Goal: Information Seeking & Learning: Learn about a topic

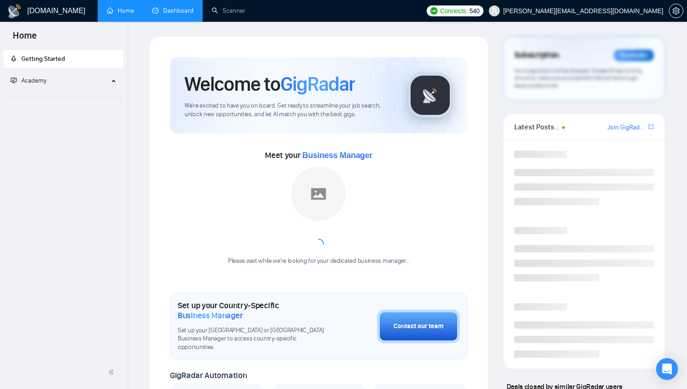
click at [177, 10] on link "Dashboard" at bounding box center [172, 11] width 41 height 8
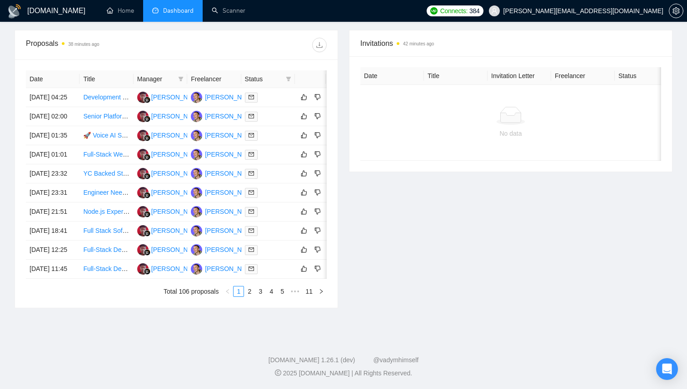
scroll to position [360, 0]
click at [250, 297] on link "2" at bounding box center [249, 292] width 10 height 10
click at [235, 297] on link "1" at bounding box center [239, 292] width 10 height 10
click at [284, 274] on div at bounding box center [268, 269] width 46 height 10
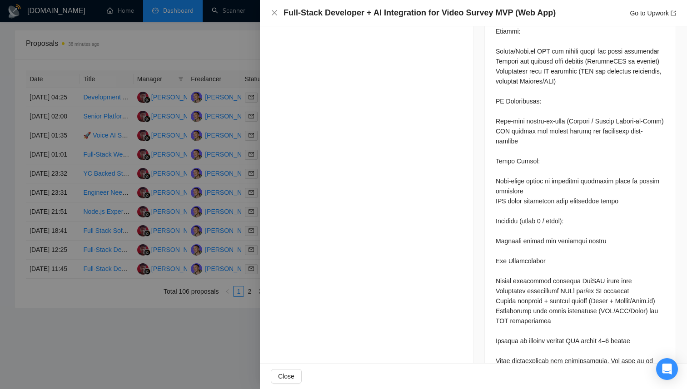
scroll to position [678, 0]
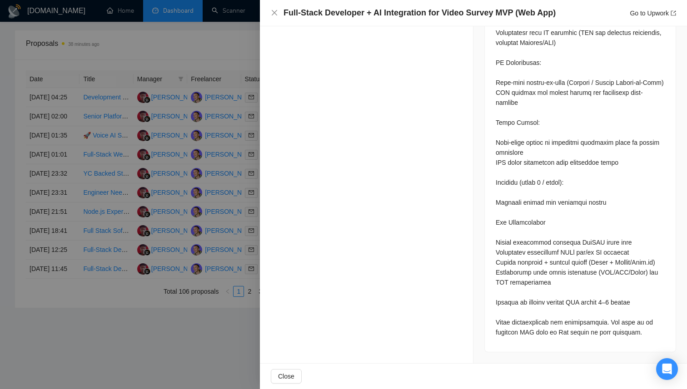
click at [218, 348] on div at bounding box center [343, 194] width 687 height 389
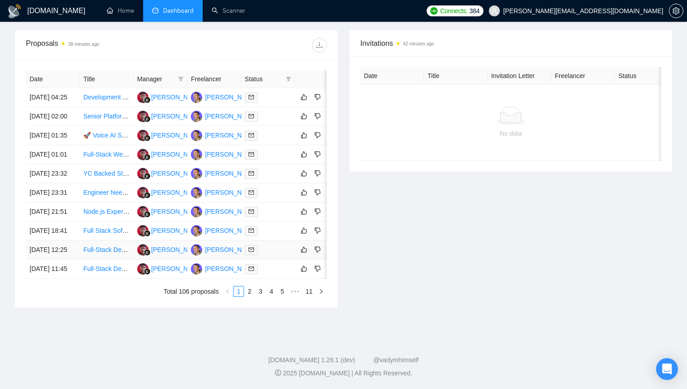
click at [269, 255] on div at bounding box center [268, 250] width 46 height 10
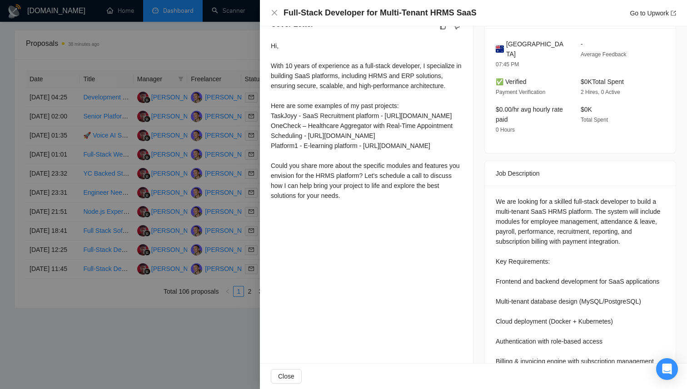
scroll to position [416, 0]
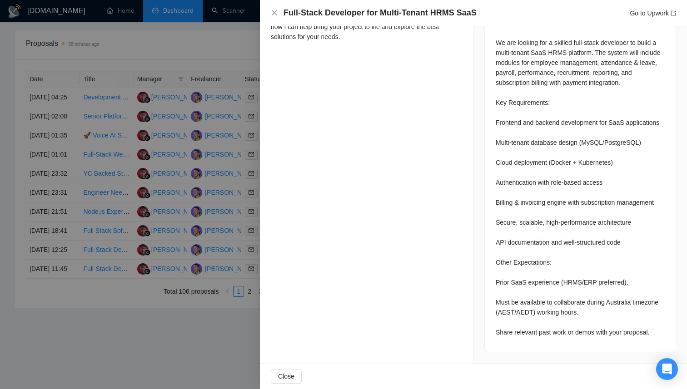
click at [249, 275] on div at bounding box center [343, 194] width 687 height 389
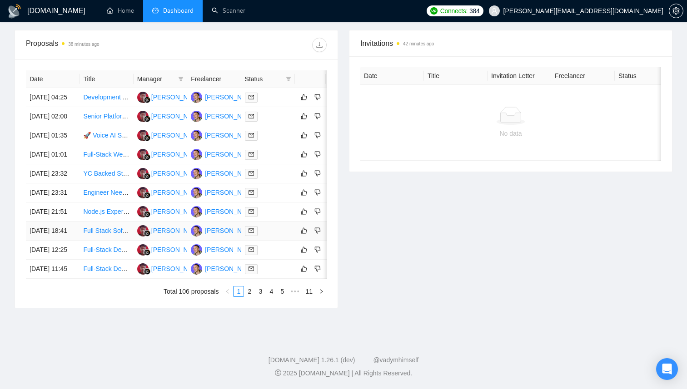
click at [281, 236] on div at bounding box center [268, 231] width 46 height 10
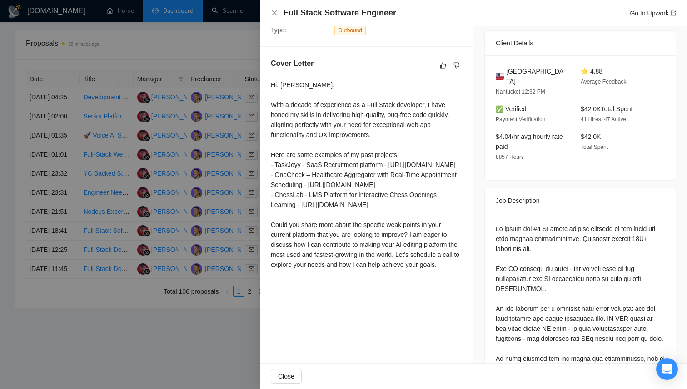
scroll to position [298, 0]
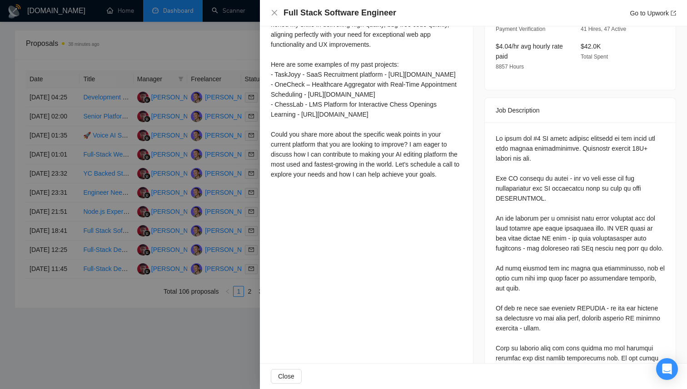
click at [227, 230] on div at bounding box center [343, 194] width 687 height 389
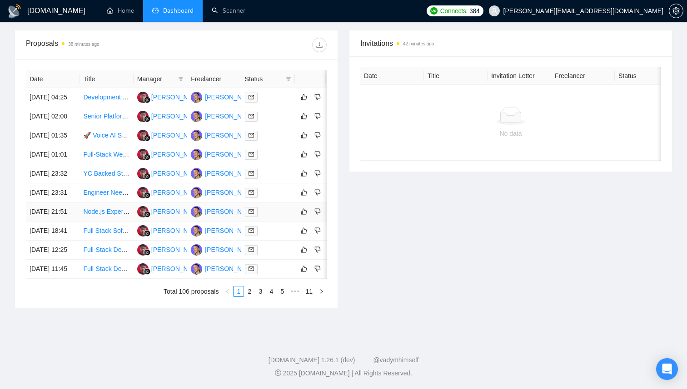
click at [272, 217] on div at bounding box center [268, 212] width 46 height 10
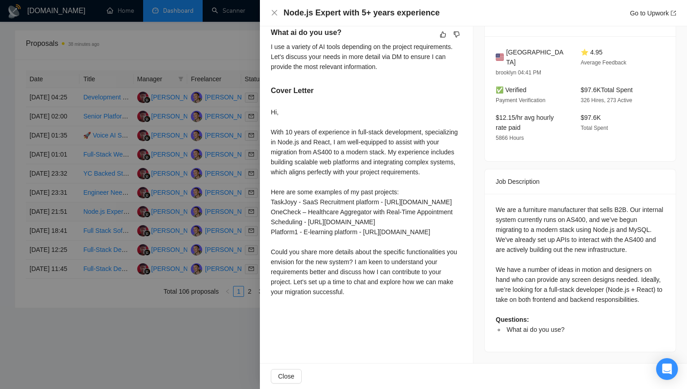
scroll to position [256, 0]
click at [223, 232] on div at bounding box center [343, 194] width 687 height 389
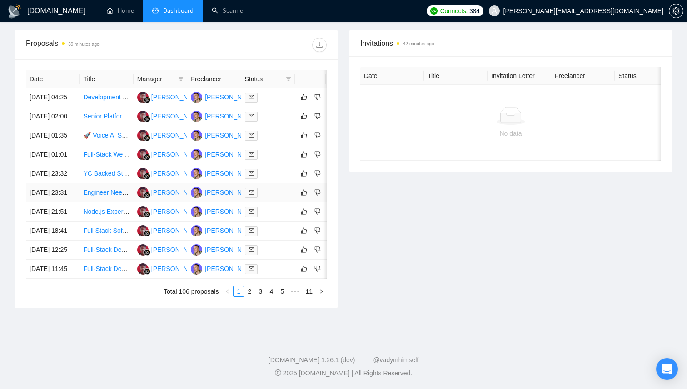
click at [271, 198] on div at bounding box center [268, 193] width 46 height 10
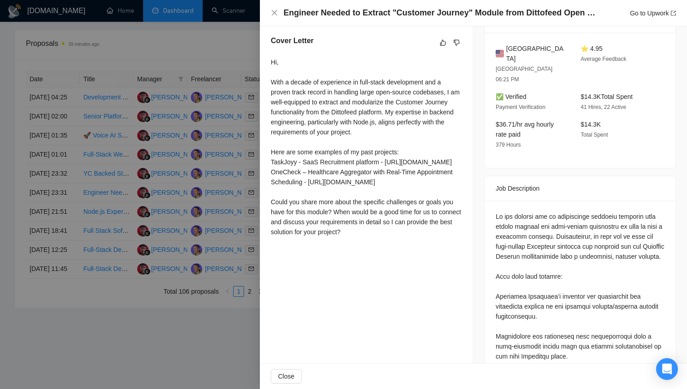
scroll to position [234, 0]
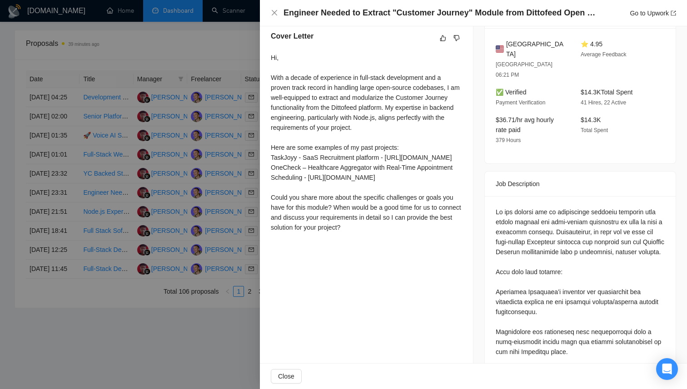
click at [178, 282] on div at bounding box center [343, 194] width 687 height 389
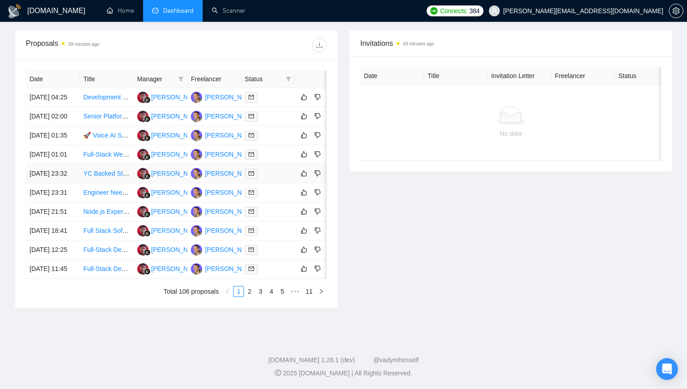
click at [260, 174] on link at bounding box center [253, 174] width 16 height 10
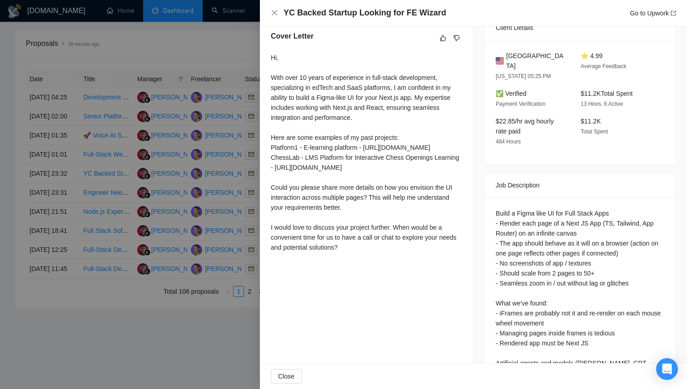
click at [206, 156] on div at bounding box center [343, 194] width 687 height 389
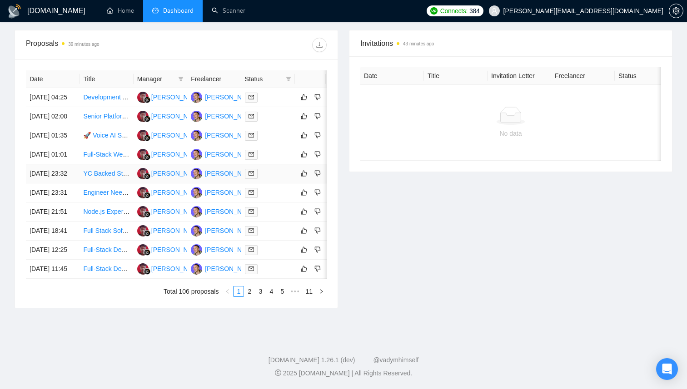
scroll to position [332, 0]
click at [130, 164] on td "Full-Stack Web Developer Needed for Industrial Cross-Reference Website" at bounding box center [107, 154] width 54 height 19
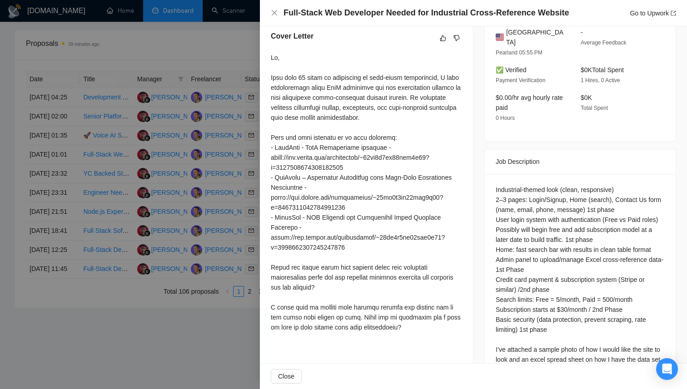
scroll to position [270, 0]
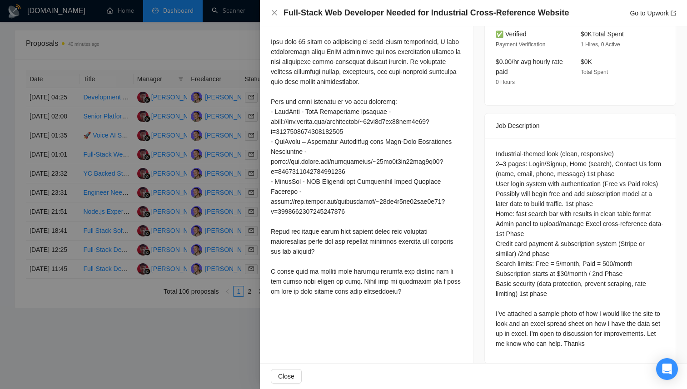
click at [154, 242] on div at bounding box center [343, 194] width 687 height 389
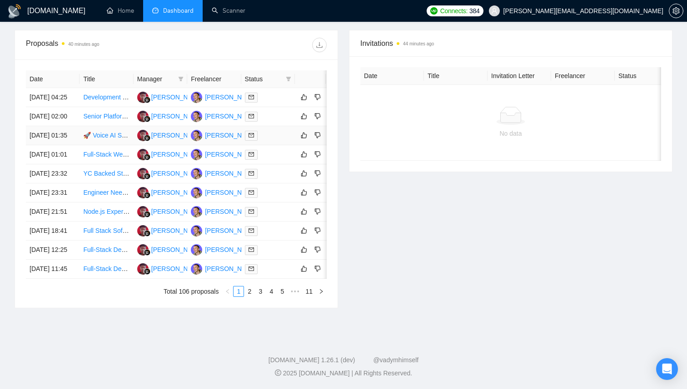
click at [289, 141] on div at bounding box center [268, 135] width 46 height 10
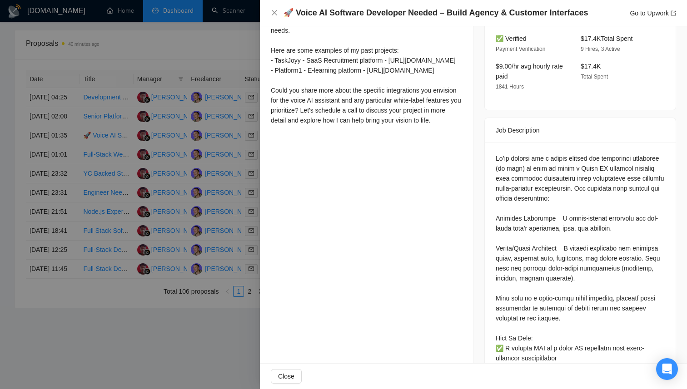
scroll to position [314, 0]
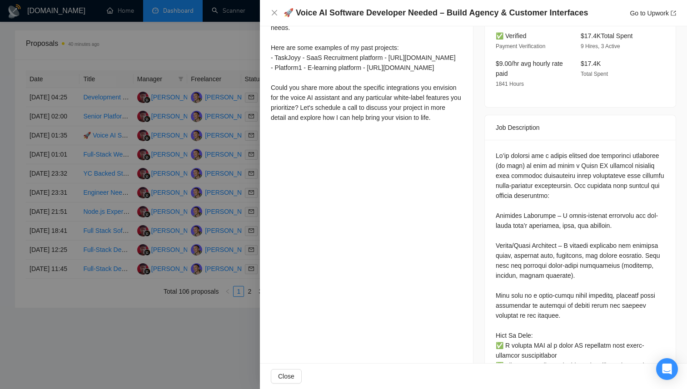
click at [232, 212] on div at bounding box center [343, 194] width 687 height 389
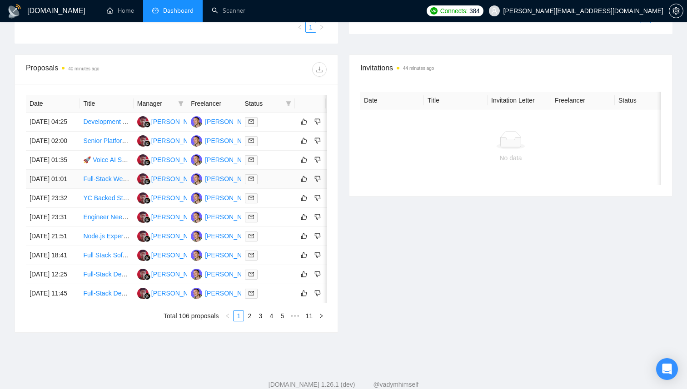
scroll to position [296, 0]
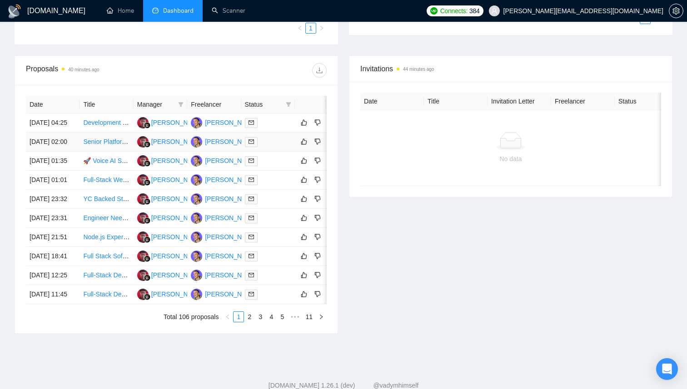
click at [274, 147] on div at bounding box center [268, 142] width 46 height 10
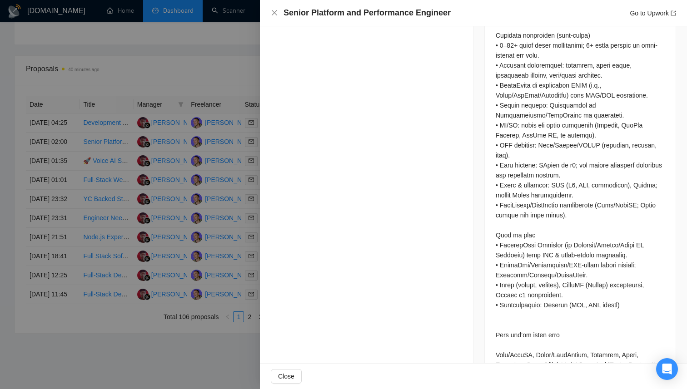
scroll to position [892, 0]
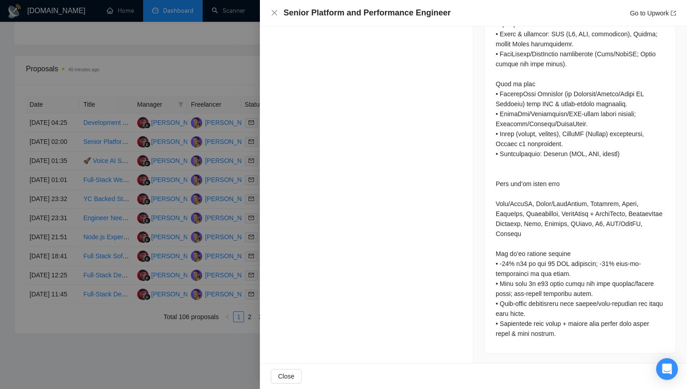
click at [242, 212] on div at bounding box center [343, 194] width 687 height 389
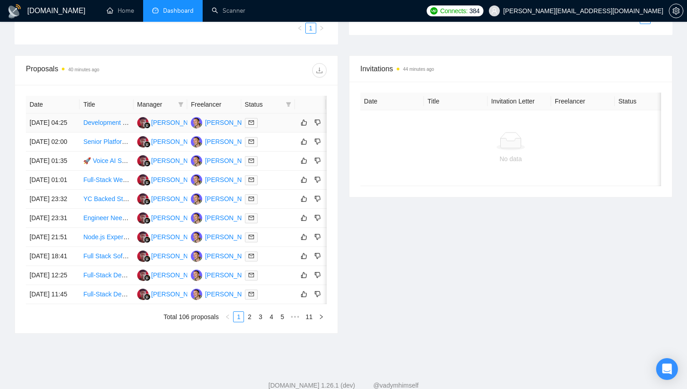
click at [277, 125] on div at bounding box center [268, 123] width 46 height 10
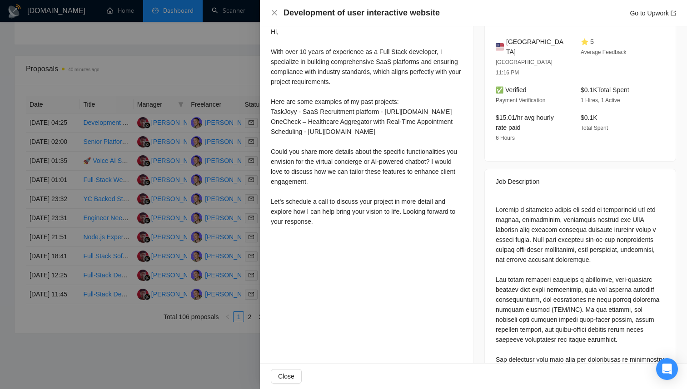
scroll to position [347, 0]
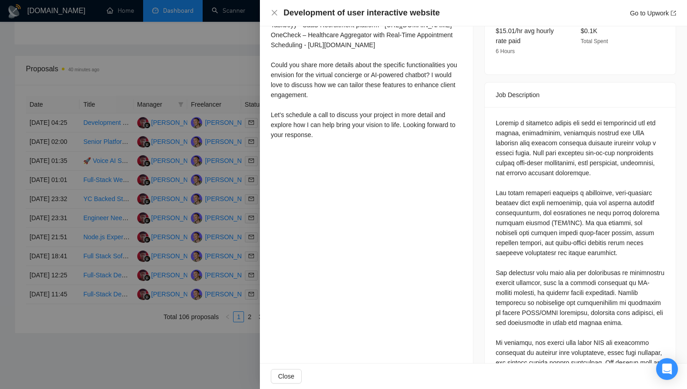
click at [208, 219] on div at bounding box center [343, 194] width 687 height 389
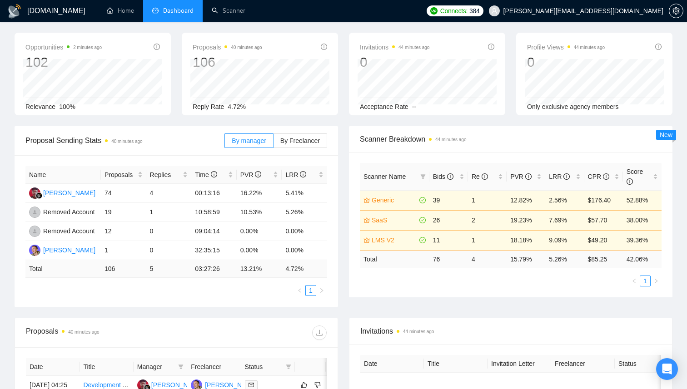
scroll to position [35, 0]
